Goal: Information Seeking & Learning: Learn about a topic

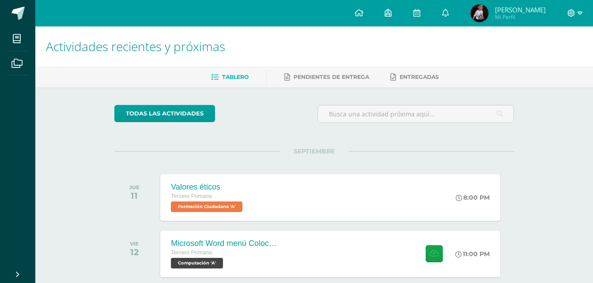
click at [571, 14] on icon at bounding box center [571, 13] width 8 height 8
click at [529, 60] on link "Cerrar sesión" at bounding box center [547, 60] width 70 height 13
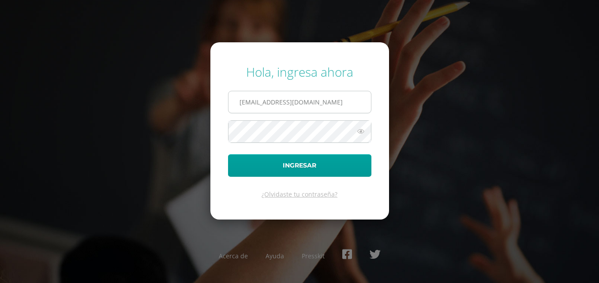
click at [311, 108] on input "2021017@laestrella.edu.gt" at bounding box center [300, 102] width 143 height 22
type input "2021294@laestrella.edu.gt"
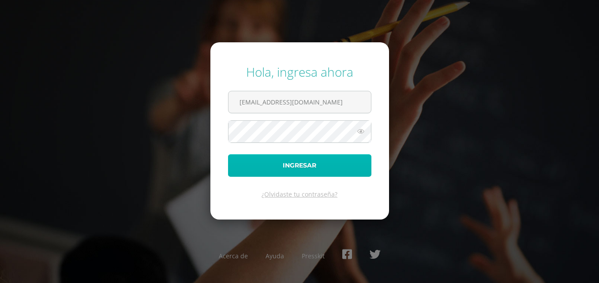
click at [300, 166] on button "Ingresar" at bounding box center [299, 165] width 143 height 23
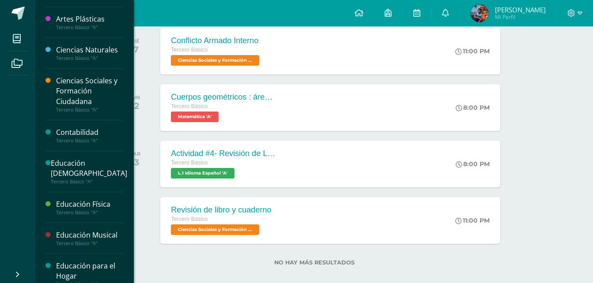
scroll to position [44, 0]
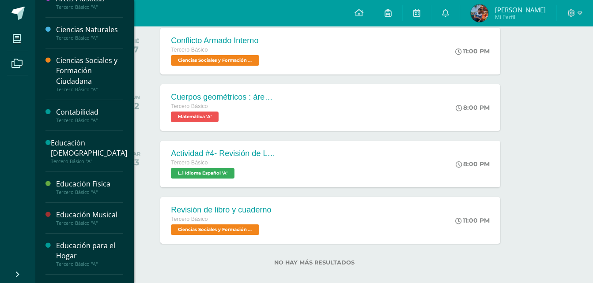
click at [72, 179] on div "Educación Física" at bounding box center [89, 184] width 67 height 10
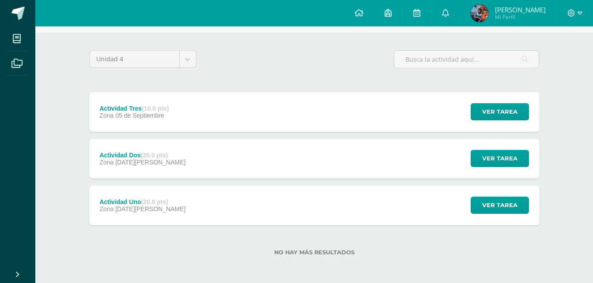
scroll to position [56, 0]
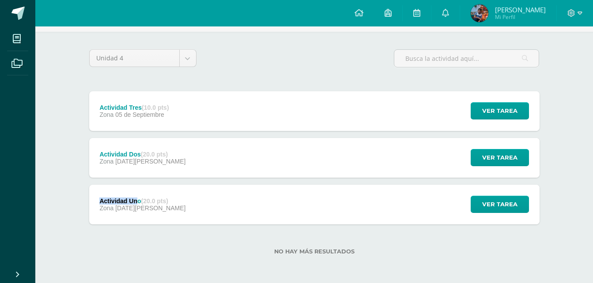
click at [138, 198] on div "Actividad Uno (20.0 pts) Zona [DATE][PERSON_NAME]" at bounding box center [142, 205] width 107 height 40
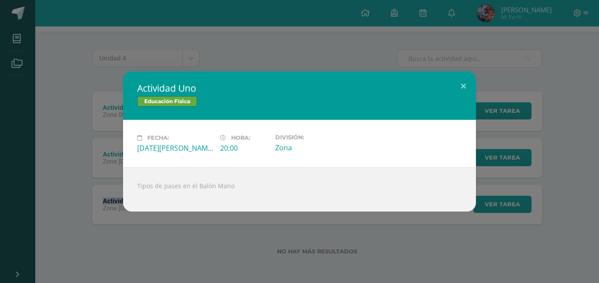
click at [449, 93] on h2 "Actividad Uno" at bounding box center [299, 88] width 325 height 12
click at [461, 86] on button at bounding box center [463, 86] width 25 height 30
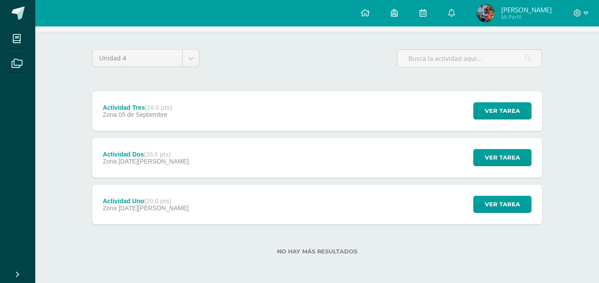
click at [198, 165] on div "Actividad Dos (20.0 pts) Zona 29 de Agosto Ver tarea Actividad Dos Educación Fí…" at bounding box center [317, 158] width 450 height 40
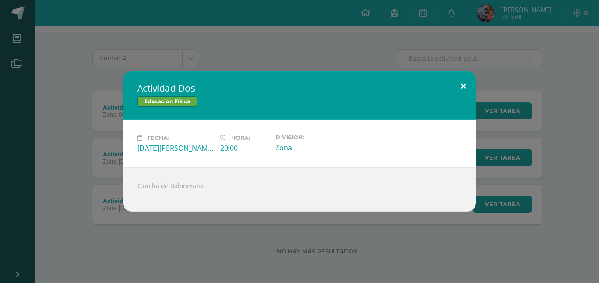
click at [460, 83] on button at bounding box center [463, 86] width 25 height 30
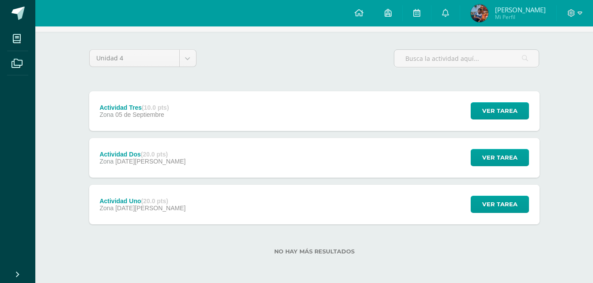
click at [216, 112] on div "Actividad Tres (10.0 pts) Zona 05 de Septiembre Ver tarea Actividad Tres Educac…" at bounding box center [314, 111] width 450 height 40
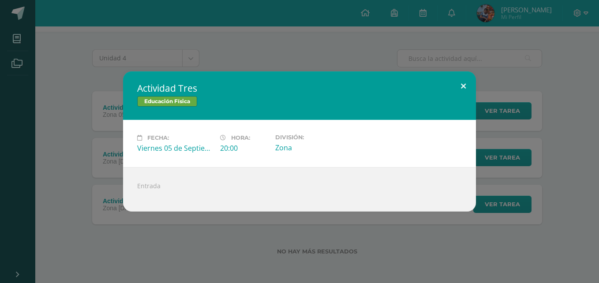
click at [472, 85] on button at bounding box center [463, 86] width 25 height 30
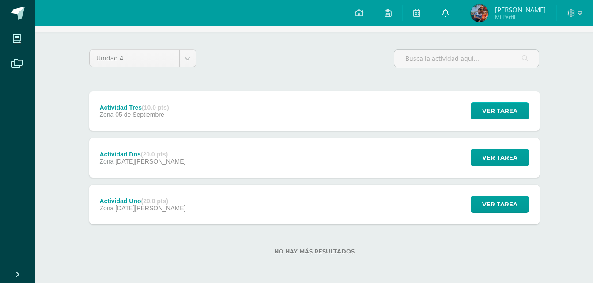
click at [442, 15] on icon at bounding box center [445, 13] width 7 height 8
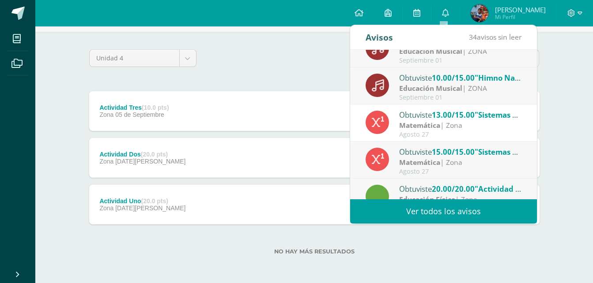
scroll to position [147, 0]
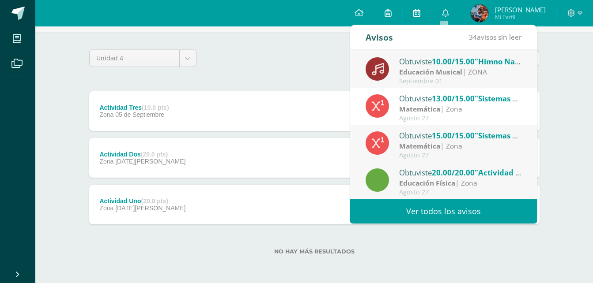
click at [420, 3] on link at bounding box center [416, 13] width 28 height 26
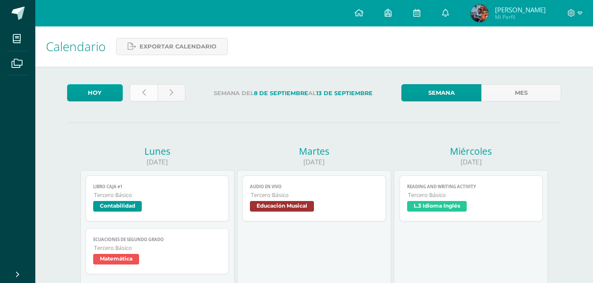
click at [142, 94] on icon at bounding box center [144, 93] width 4 height 8
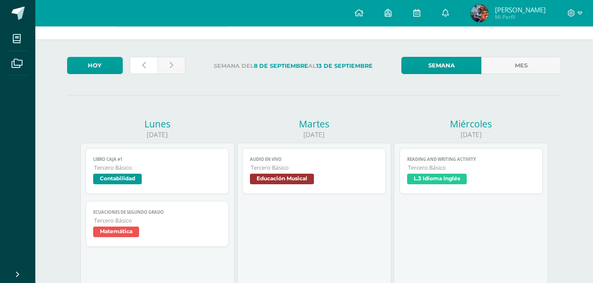
scroll to position [111, 0]
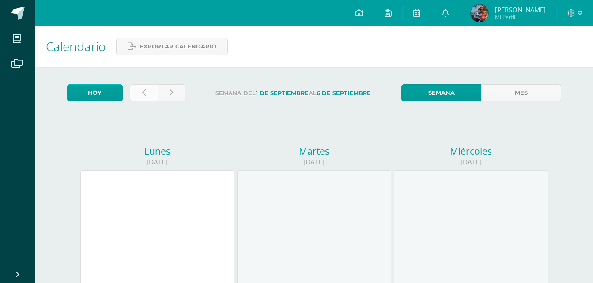
click at [137, 94] on link at bounding box center [144, 92] width 28 height 17
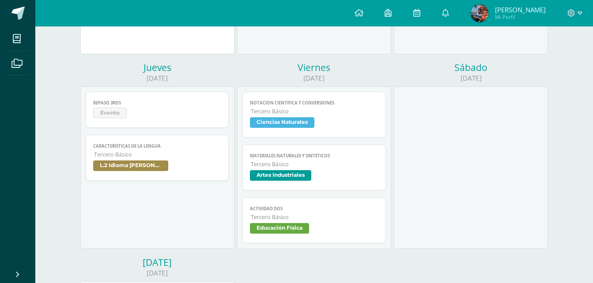
scroll to position [309, 0]
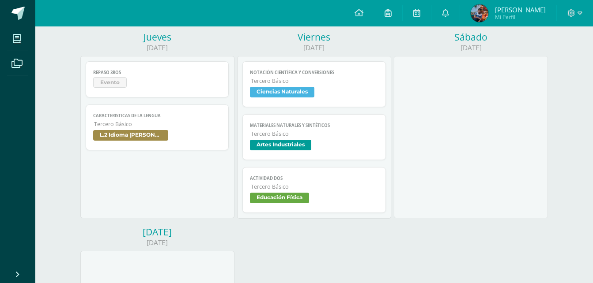
click at [173, 85] on span "Evento" at bounding box center [157, 83] width 128 height 13
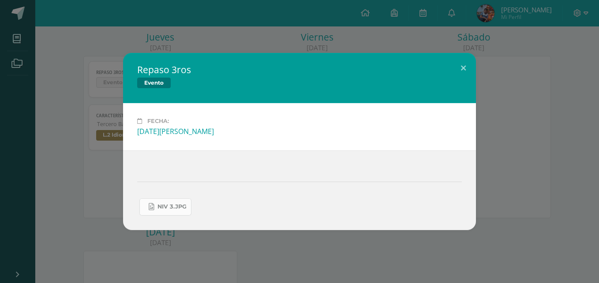
click at [181, 207] on span "niv 3.jpg" at bounding box center [172, 206] width 29 height 7
drag, startPoint x: 463, startPoint y: 70, endPoint x: 457, endPoint y: 70, distance: 6.2
click at [462, 70] on button at bounding box center [463, 68] width 25 height 30
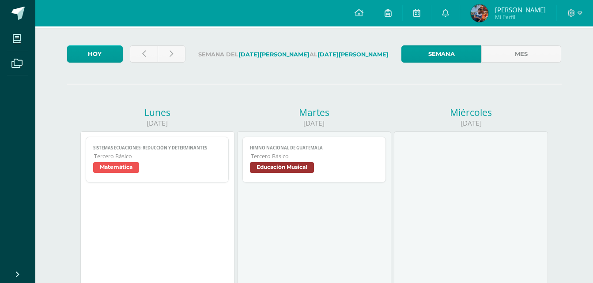
scroll to position [0, 0]
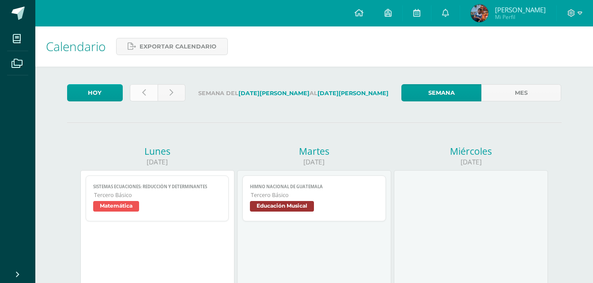
click at [145, 99] on link at bounding box center [144, 92] width 28 height 17
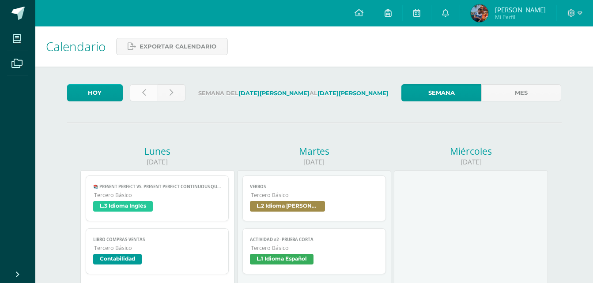
click at [141, 99] on link at bounding box center [144, 92] width 28 height 17
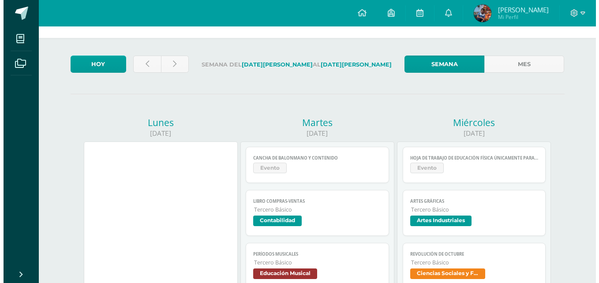
scroll to position [44, 0]
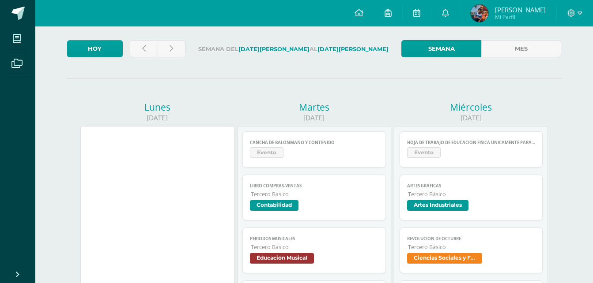
click at [266, 153] on span "Evento" at bounding box center [267, 152] width 34 height 11
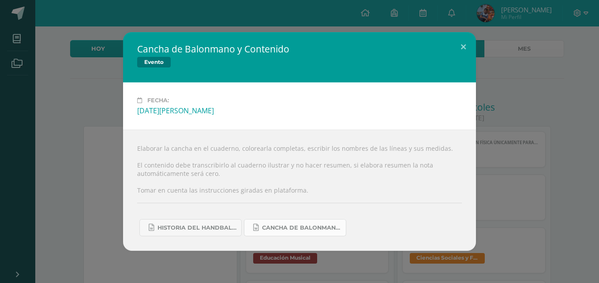
click at [279, 227] on span "Cancha de Balonmano.docx" at bounding box center [301, 228] width 79 height 7
click at [213, 223] on link "Historia del handball.docx" at bounding box center [190, 227] width 102 height 17
